Goal: Information Seeking & Learning: Learn about a topic

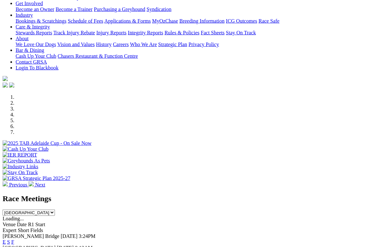
scroll to position [112, 0]
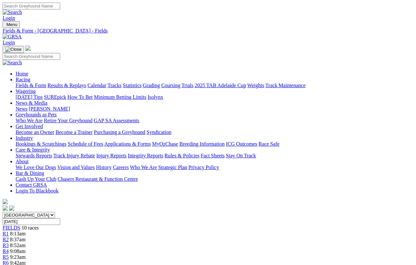
scroll to position [2, 0]
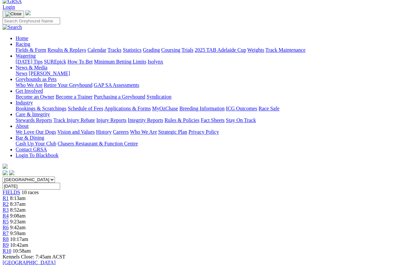
scroll to position [0, 0]
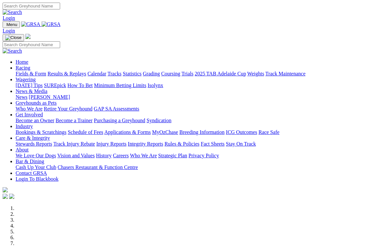
scroll to position [122, 0]
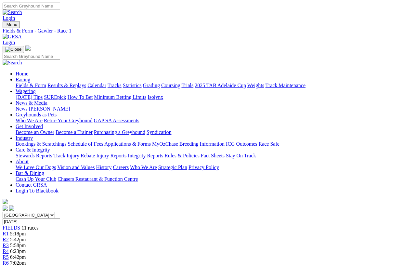
scroll to position [2, 0]
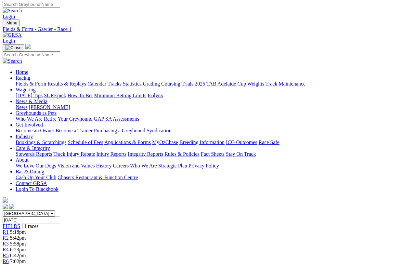
click at [9, 252] on span "R5" at bounding box center [6, 255] width 6 height 6
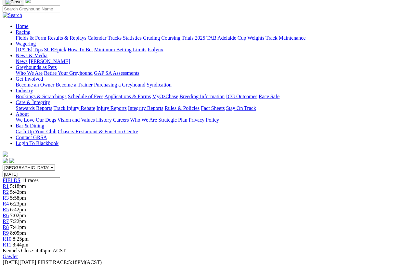
scroll to position [0, 4]
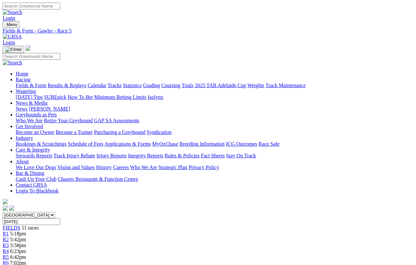
click at [221, 260] on div "R6 7:02pm" at bounding box center [208, 263] width 411 height 6
click at [9, 260] on link "R6" at bounding box center [6, 263] width 6 height 6
